Goal: Information Seeking & Learning: Check status

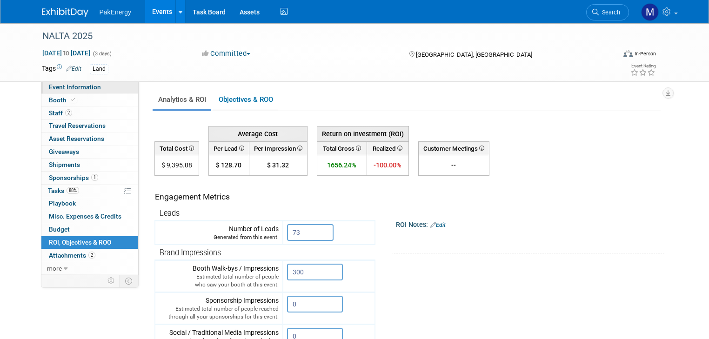
click at [62, 85] on span "Event Information" at bounding box center [75, 86] width 52 height 7
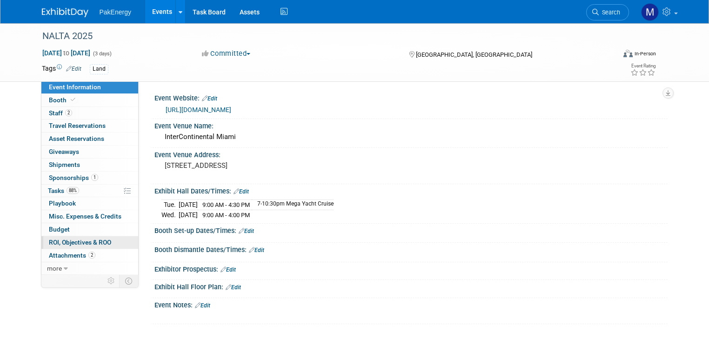
click at [84, 236] on link "0 ROI, Objectives & ROO 0" at bounding box center [89, 242] width 97 height 13
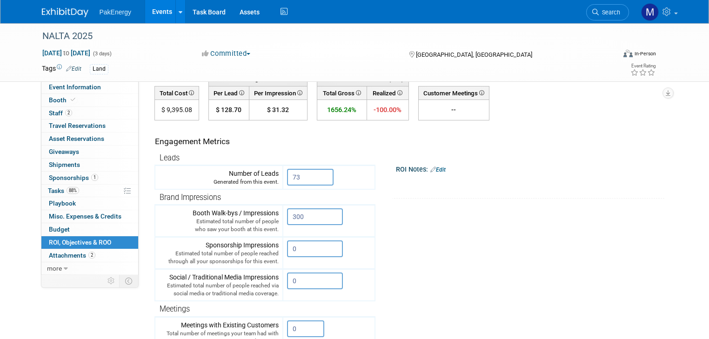
scroll to position [48, 0]
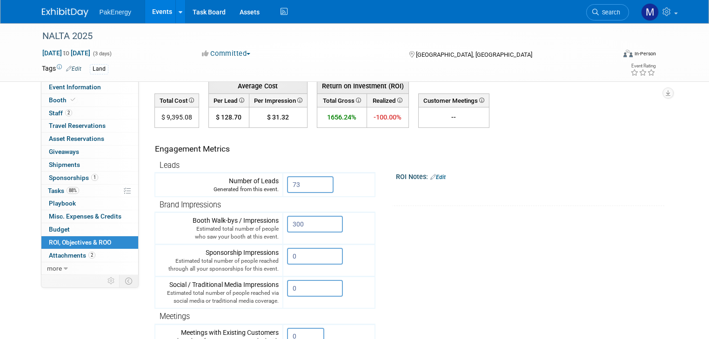
click at [434, 174] on link "Edit" at bounding box center [437, 177] width 15 height 7
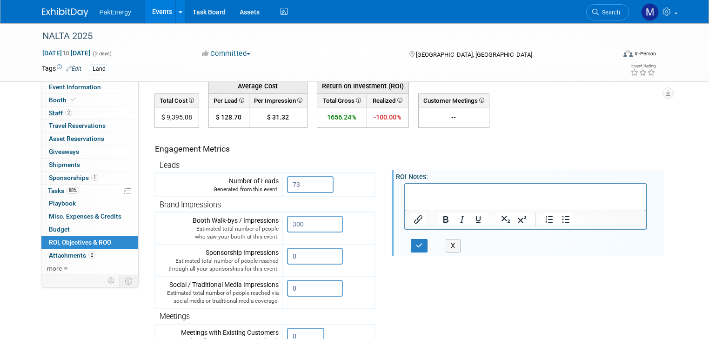
scroll to position [0, 0]
click at [425, 191] on p "Rich Text Area. Press ALT-0 for help." at bounding box center [525, 191] width 231 height 9
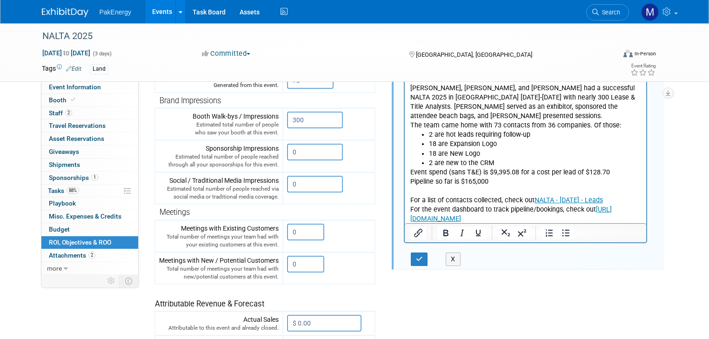
scroll to position [186, 0]
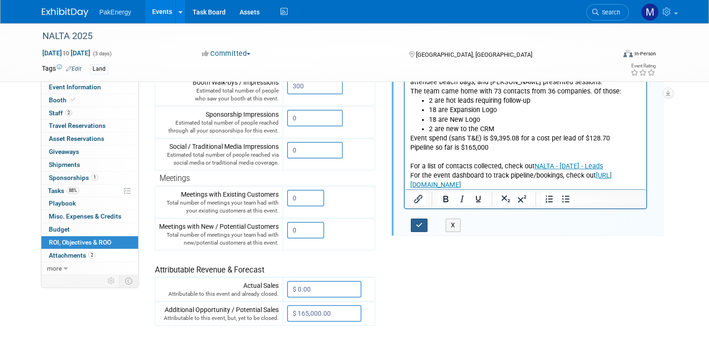
click at [416, 222] on icon "button" at bounding box center [419, 225] width 7 height 7
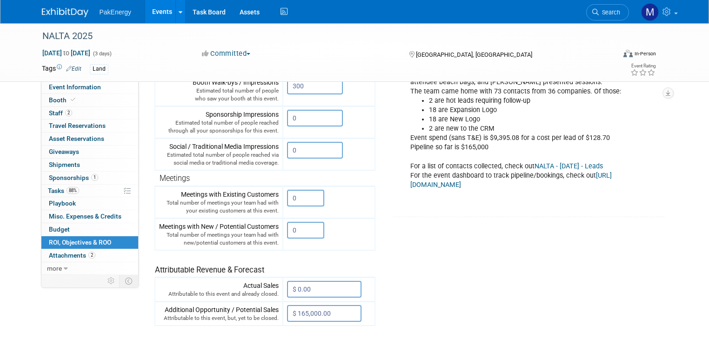
click at [153, 11] on link "Events" at bounding box center [162, 11] width 34 height 23
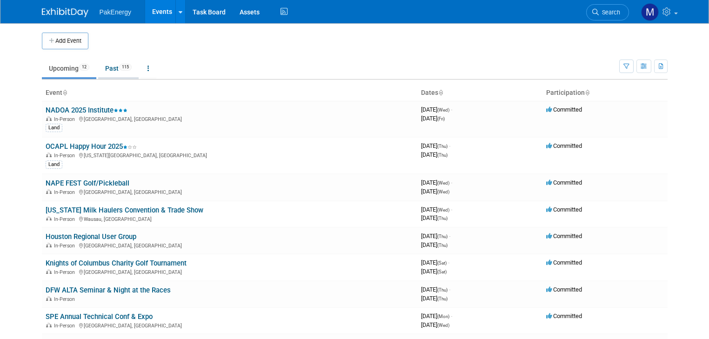
click at [101, 66] on link "Past 115" at bounding box center [118, 69] width 40 height 18
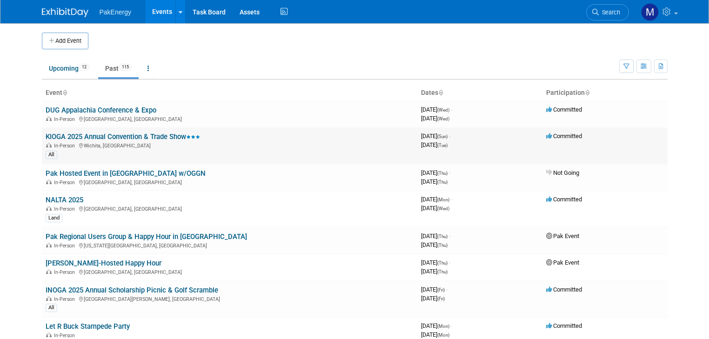
click at [106, 133] on link "KIOGA 2025 Annual Convention & Trade Show" at bounding box center [123, 137] width 154 height 8
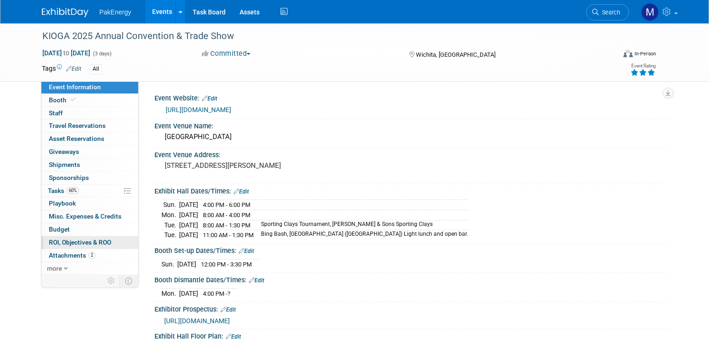
click at [63, 239] on span "ROI, Objectives & ROO 0" at bounding box center [80, 242] width 62 height 7
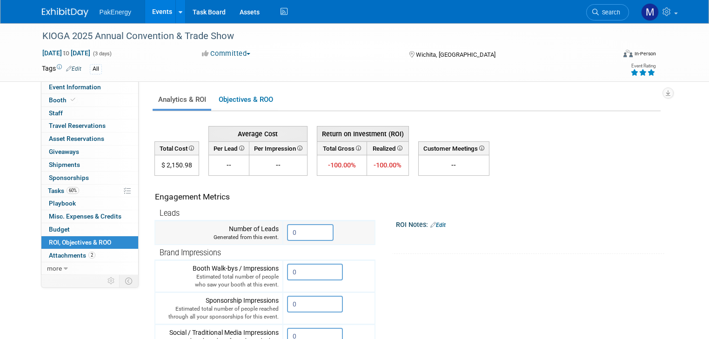
drag, startPoint x: 299, startPoint y: 230, endPoint x: 266, endPoint y: 235, distance: 33.3
click at [266, 235] on tr "Number of Leads Generated from this event. 0" at bounding box center [265, 233] width 220 height 24
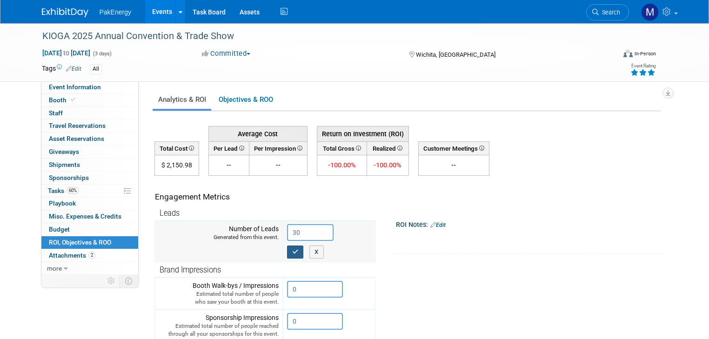
type input "30"
click at [292, 249] on icon "button" at bounding box center [295, 252] width 7 height 6
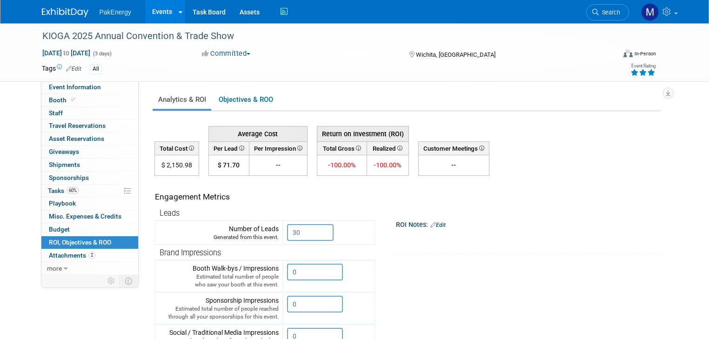
click at [436, 222] on link "Edit" at bounding box center [437, 225] width 15 height 7
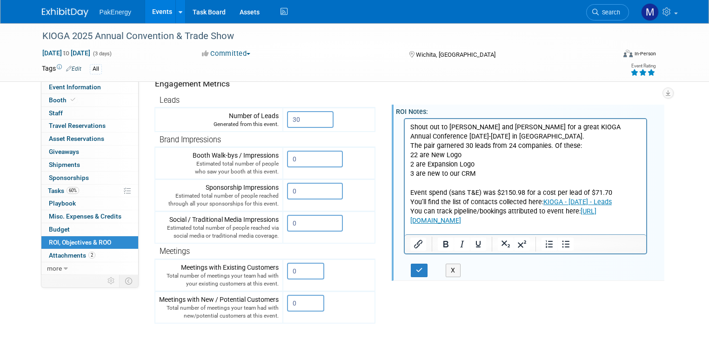
scroll to position [113, 0]
click at [411, 265] on button "button" at bounding box center [419, 269] width 17 height 13
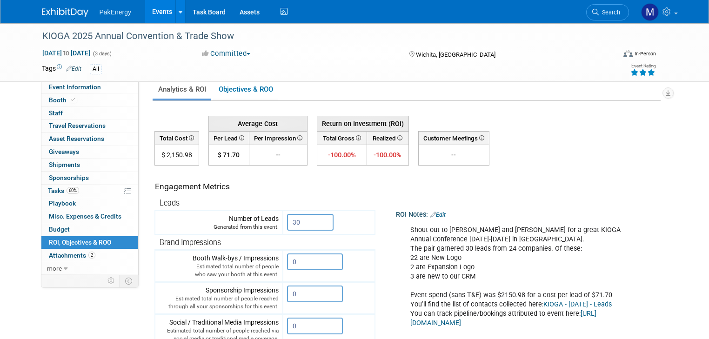
scroll to position [0, 0]
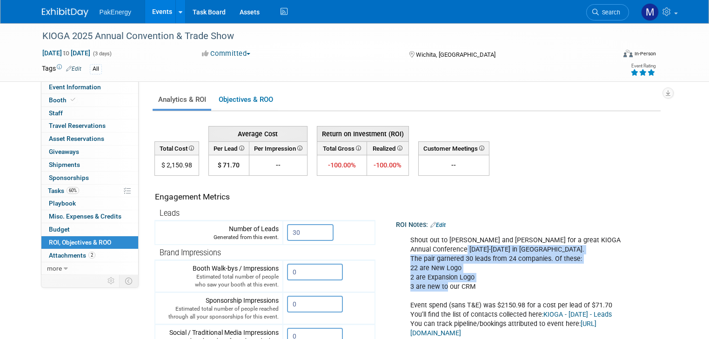
drag, startPoint x: 408, startPoint y: 247, endPoint x: 438, endPoint y: 287, distance: 50.5
click at [438, 287] on div "Shout out to Connor and Joel for a great KIOGA Annual Conference Aug. 24-26 in …" at bounding box center [526, 291] width 244 height 121
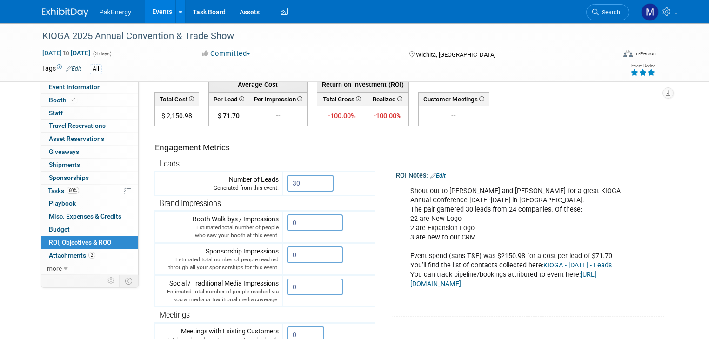
scroll to position [52, 0]
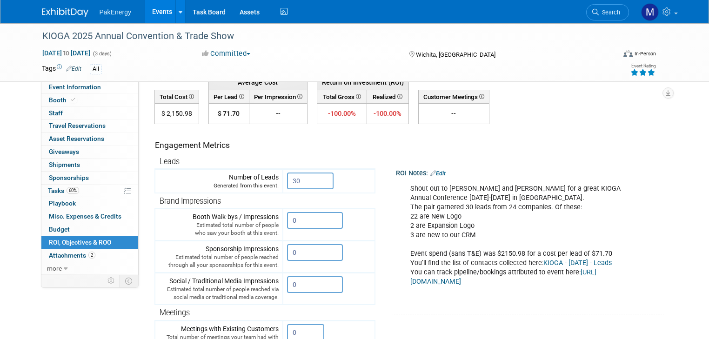
drag, startPoint x: 633, startPoint y: 285, endPoint x: 424, endPoint y: 187, distance: 229.8
click at [424, 187] on div "Shout out to Connor and Joel for a great KIOGA Annual Conference Aug. 24-26 in …" at bounding box center [526, 239] width 244 height 121
click at [404, 183] on div "Shout out to Connor and Joel for a great KIOGA Annual Conference Aug. 24-26 in …" at bounding box center [526, 239] width 244 height 121
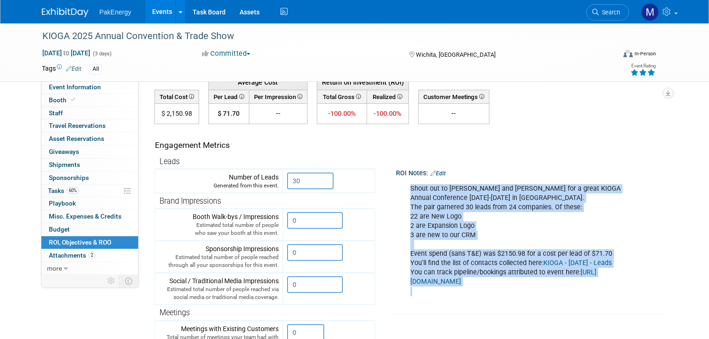
drag, startPoint x: 401, startPoint y: 187, endPoint x: 564, endPoint y: 294, distance: 194.9
click at [564, 294] on div "Shout out to Connor and Joel for a great KIOGA Annual Conference Aug. 24-26 in …" at bounding box center [526, 239] width 244 height 121
copy div "Shout out to Connor and Joel for a great KIOGA Annual Conference Aug. 24-26 in …"
click at [154, 7] on link "Events" at bounding box center [162, 11] width 34 height 23
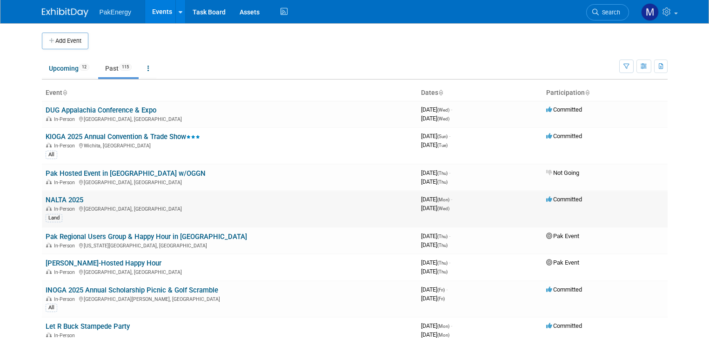
click at [63, 198] on link "NALTA 2025" at bounding box center [65, 200] width 38 height 8
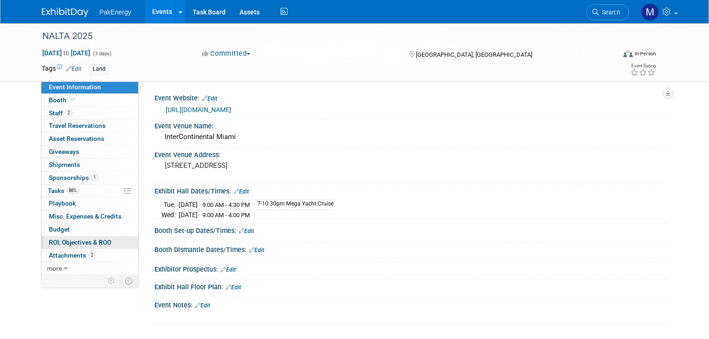
click at [73, 236] on link "0 ROI, Objectives & ROO 0" at bounding box center [89, 242] width 97 height 13
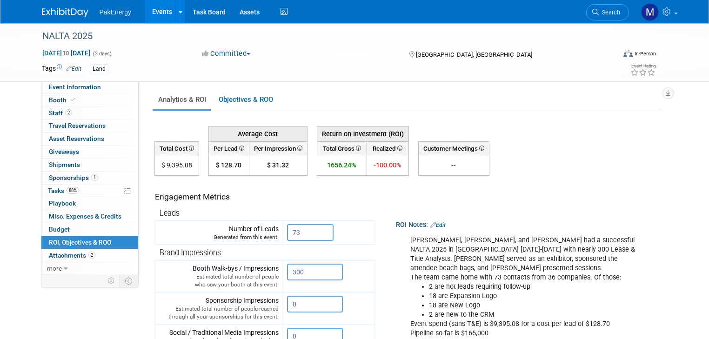
click at [404, 239] on div "[PERSON_NAME], [PERSON_NAME], and [PERSON_NAME] had a successful NALTA 2025 in …" at bounding box center [526, 310] width 244 height 159
click at [428, 260] on div "Coby, Matt, and Amy Hopmann had a successful NALTA 2025 in Miami August 4-6 wit…" at bounding box center [526, 310] width 244 height 159
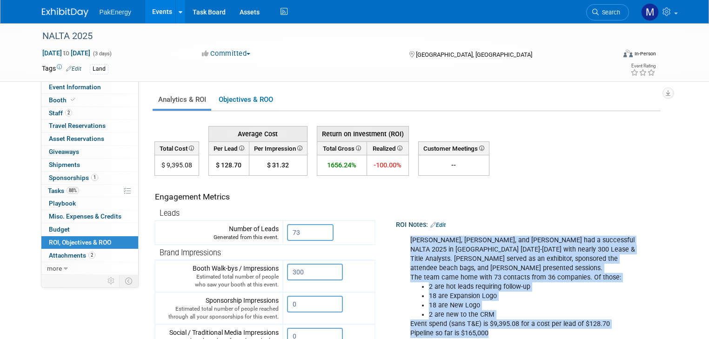
drag, startPoint x: 487, startPoint y: 323, endPoint x: 402, endPoint y: 239, distance: 119.3
click at [404, 239] on div "Coby, Matt, and Amy Hopmann had a successful NALTA 2025 in Miami August 4-6 wit…" at bounding box center [526, 310] width 244 height 159
copy div "Coby, Matt, and Amy Hopmann had a successful NALTA 2025 in Miami August 4-6 wit…"
click at [152, 9] on link "Events" at bounding box center [162, 11] width 34 height 23
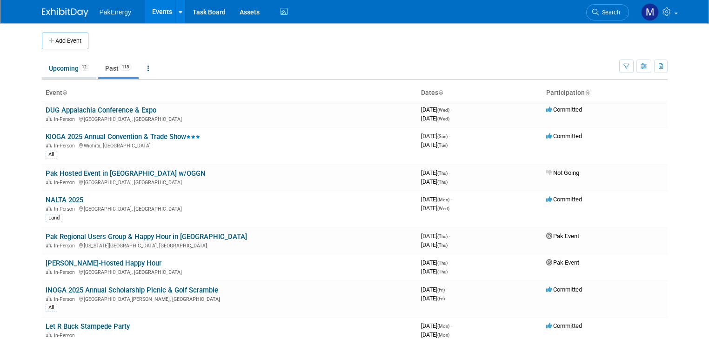
click at [53, 66] on link "Upcoming 12" at bounding box center [69, 69] width 54 height 18
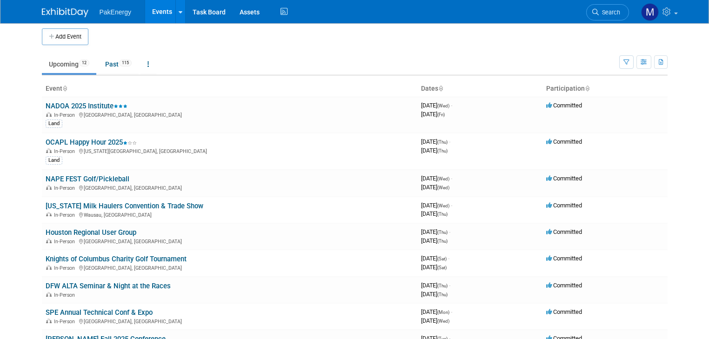
scroll to position [5, 0]
